Goal: Task Accomplishment & Management: Complete application form

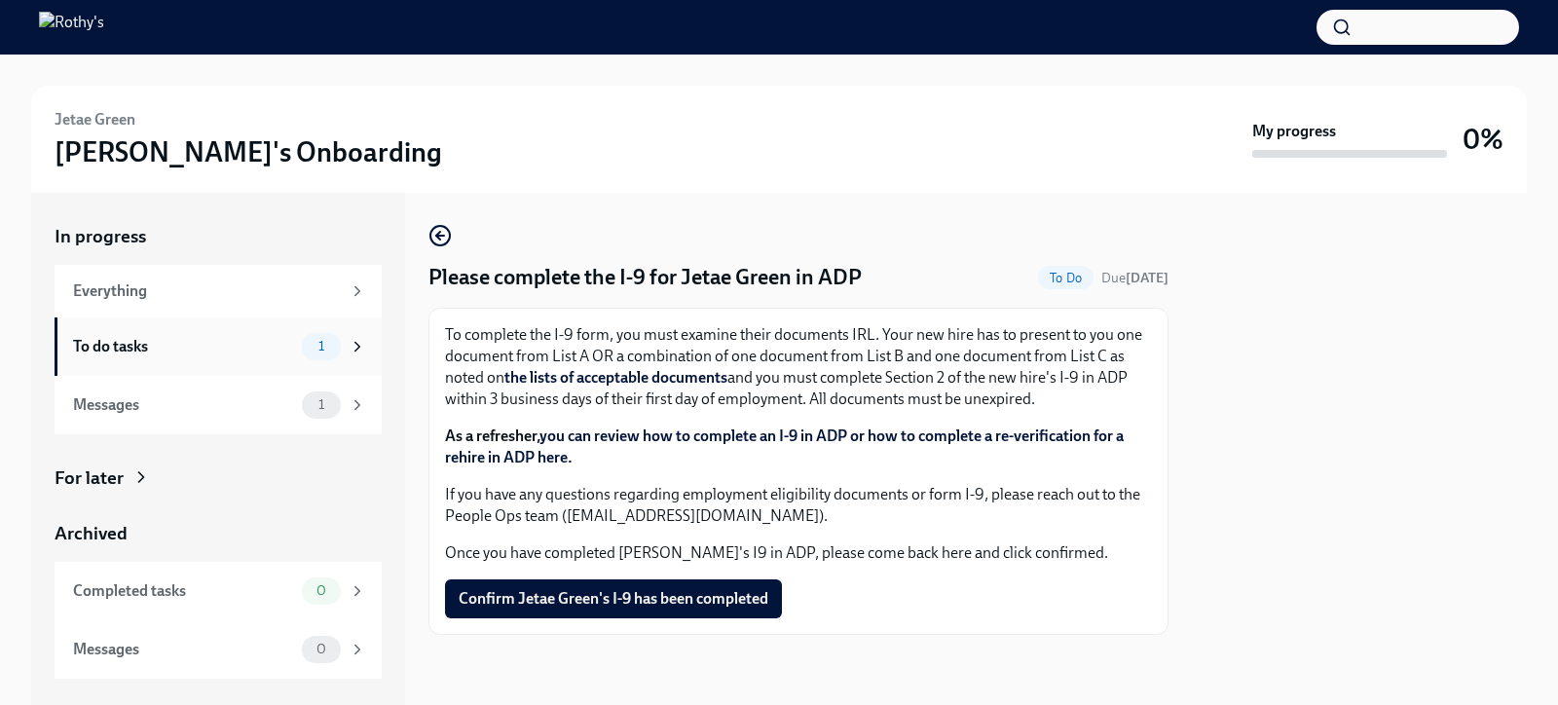
click at [266, 355] on div "To do tasks" at bounding box center [183, 346] width 221 height 21
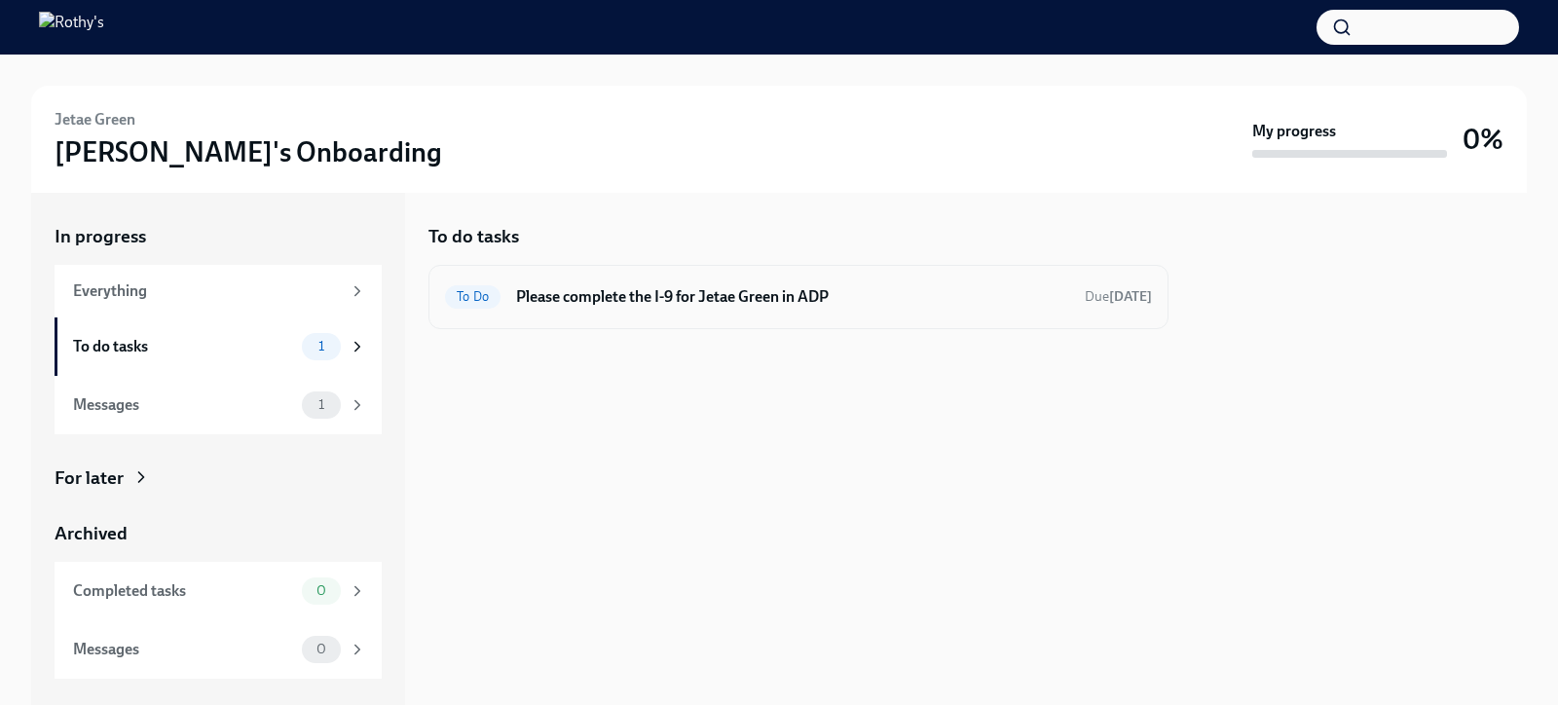
click at [757, 296] on h6 "Please complete the I-9 for Jetae Green in ADP" at bounding box center [792, 296] width 553 height 21
